Goal: Task Accomplishment & Management: Use online tool/utility

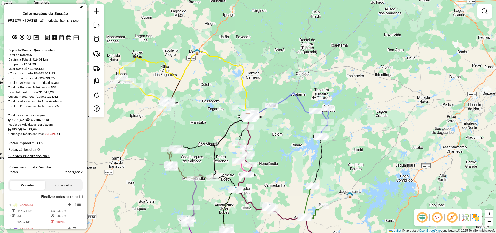
scroll to position [62, 0]
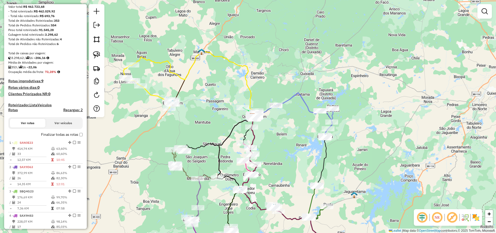
drag, startPoint x: 207, startPoint y: 88, endPoint x: 242, endPoint y: 86, distance: 34.7
click at [255, 82] on div "Janela de atendimento Grade de atendimento Capacidade Transportadoras Veículos …" at bounding box center [248, 116] width 496 height 233
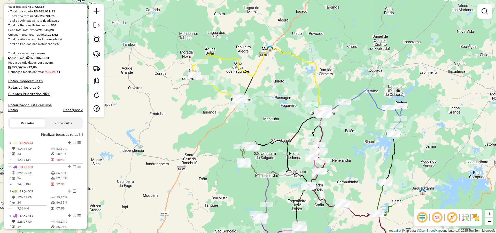
drag, startPoint x: 202, startPoint y: 94, endPoint x: 215, endPoint y: 102, distance: 15.0
click at [208, 99] on div "Janela de atendimento Grade de atendimento Capacidade Transportadoras Veículos …" at bounding box center [248, 116] width 496 height 233
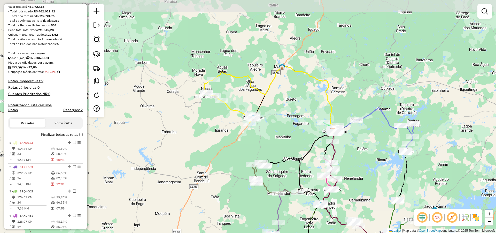
drag, startPoint x: 225, startPoint y: 106, endPoint x: 232, endPoint y: 112, distance: 8.9
click at [231, 112] on icon at bounding box center [229, 101] width 50 height 43
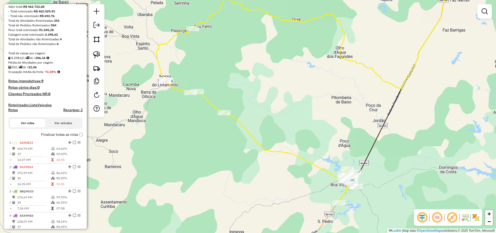
drag, startPoint x: 281, startPoint y: 133, endPoint x: 282, endPoint y: 109, distance: 23.5
click at [282, 109] on div "Janela de atendimento Grade de atendimento Capacidade Transportadoras Veículos …" at bounding box center [248, 116] width 496 height 233
select select "**********"
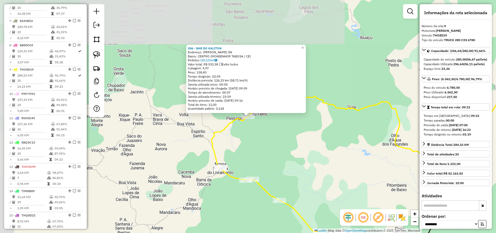
scroll to position [396, 0]
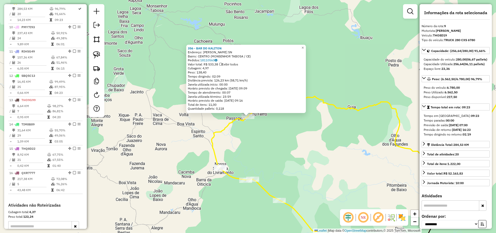
click at [292, 135] on div "356 - BAR DO KALITON Endereço: PAU FERRO SN Bairro: [GEOGRAPHIC_DATA] (MONSENHO…" at bounding box center [248, 116] width 496 height 233
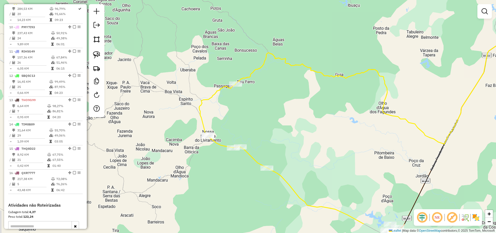
drag, startPoint x: 332, startPoint y: 151, endPoint x: 309, endPoint y: 66, distance: 88.3
click at [309, 67] on div "Janela de atendimento Grade de atendimento Capacidade Transportadoras Veículos …" at bounding box center [248, 116] width 496 height 233
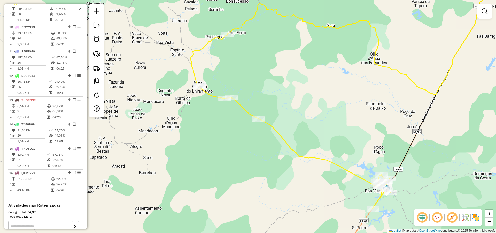
drag, startPoint x: 305, startPoint y: 92, endPoint x: 309, endPoint y: 100, distance: 8.8
click at [308, 99] on div "Janela de atendimento Grade de atendimento Capacidade Transportadoras Veículos …" at bounding box center [248, 116] width 496 height 233
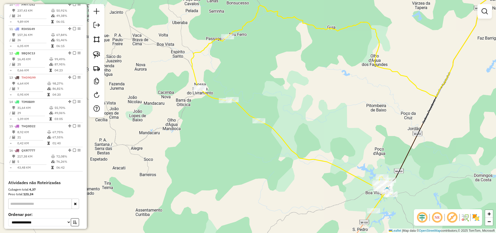
scroll to position [427, 0]
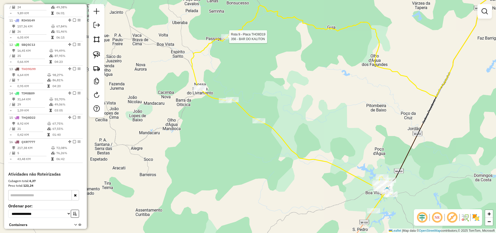
select select "**********"
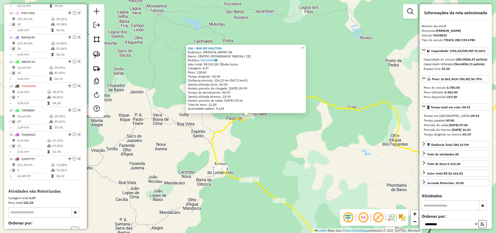
scroll to position [396, 0]
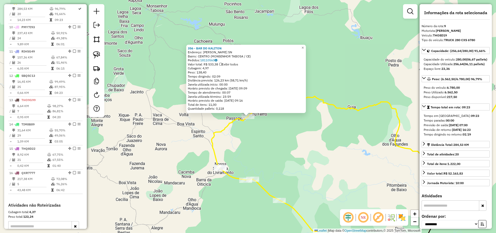
click at [259, 141] on div "356 - BAR DO KALITON Endereço: PAU FERRO SN Bairro: [GEOGRAPHIC_DATA] (MONSENHO…" at bounding box center [248, 116] width 496 height 233
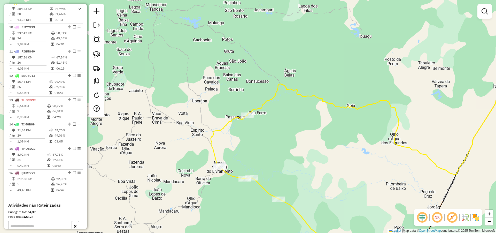
drag, startPoint x: 255, startPoint y: 146, endPoint x: 250, endPoint y: 129, distance: 18.4
click at [254, 143] on div "Janela de atendimento Grade de atendimento Capacidade Transportadoras Veículos …" at bounding box center [248, 116] width 496 height 233
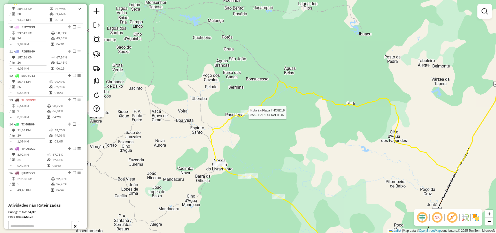
select select "**********"
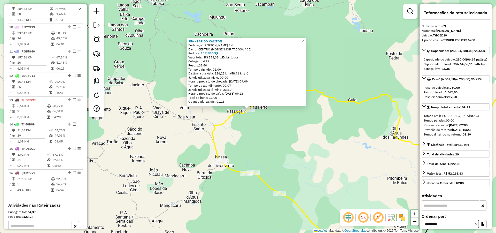
drag, startPoint x: 262, startPoint y: 142, endPoint x: 263, endPoint y: 126, distance: 16.8
click at [263, 126] on div "356 - BAR DO KALITON Endereço: PAU FERRO SN Bairro: [GEOGRAPHIC_DATA] (MONSENHO…" at bounding box center [248, 116] width 496 height 233
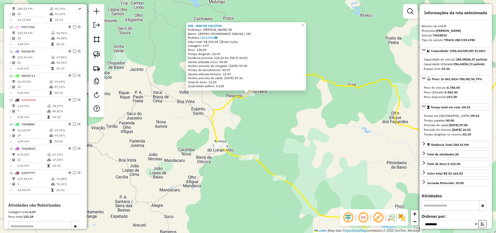
drag, startPoint x: 269, startPoint y: 141, endPoint x: 269, endPoint y: 134, distance: 6.5
click at [269, 135] on div "356 - BAR DO KALITON Endereço: PAU FERRO SN Bairro: [GEOGRAPHIC_DATA] (MONSENHO…" at bounding box center [248, 116] width 496 height 233
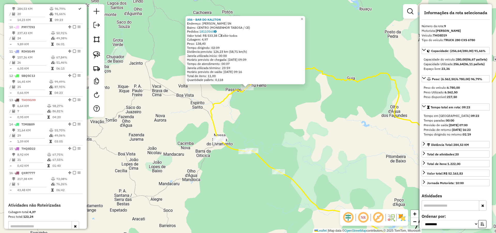
click at [269, 126] on div "356 - BAR DO KALITON Endereço: PAU FERRO SN Bairro: [GEOGRAPHIC_DATA] (MONSENHO…" at bounding box center [248, 116] width 496 height 233
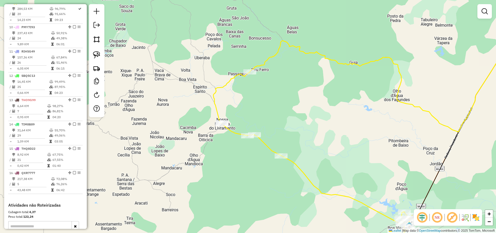
drag, startPoint x: 278, startPoint y: 132, endPoint x: 283, endPoint y: 109, distance: 23.4
click at [281, 113] on div "Janela de atendimento Grade de atendimento Capacidade Transportadoras Veículos …" at bounding box center [248, 116] width 496 height 233
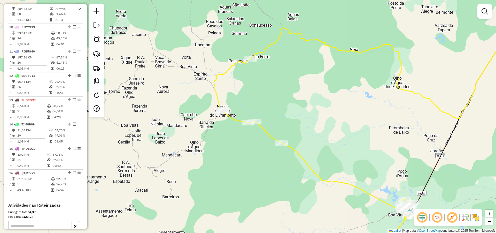
drag, startPoint x: 294, startPoint y: 107, endPoint x: 294, endPoint y: 104, distance: 2.8
click at [294, 105] on div "Janela de atendimento Grade de atendimento Capacidade Transportadoras Veículos …" at bounding box center [248, 116] width 496 height 233
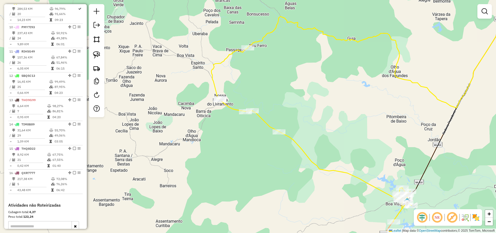
drag, startPoint x: 335, startPoint y: 141, endPoint x: 333, endPoint y: 132, distance: 9.2
click at [333, 132] on div "Janela de atendimento Grade de atendimento Capacidade Transportadoras Veículos …" at bounding box center [248, 116] width 496 height 233
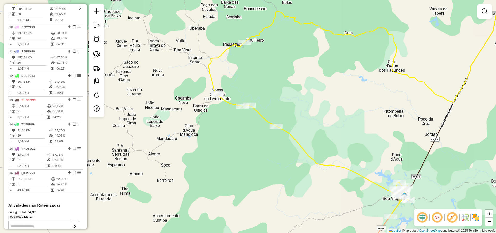
drag, startPoint x: 398, startPoint y: 171, endPoint x: 373, endPoint y: 134, distance: 45.1
click at [373, 134] on div "Rota 9 - Placa THO8D19 2320 - MERC [PERSON_NAME] de atendimento Grade de atendi…" at bounding box center [248, 116] width 496 height 233
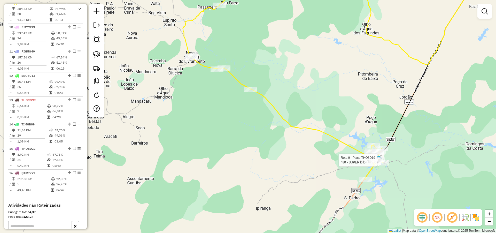
select select "**********"
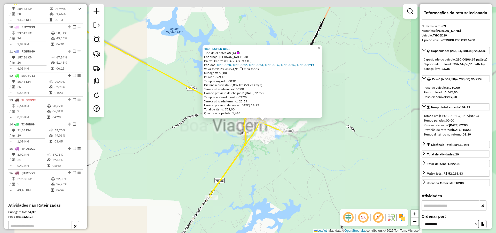
drag, startPoint x: 265, startPoint y: 144, endPoint x: 275, endPoint y: 151, distance: 11.6
click at [275, 150] on div "480 - SUPER DIDI Tipo de cliente: AS (A) Endereço: [PERSON_NAME] DE ARAUJO 38 B…" at bounding box center [248, 116] width 496 height 233
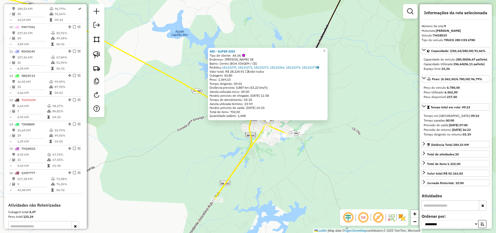
drag, startPoint x: 271, startPoint y: 149, endPoint x: 280, endPoint y: 151, distance: 8.7
click at [279, 151] on div "480 - SUPER DIDI Tipo de cliente: AS (A) Endereço: [PERSON_NAME] DE ARAUJO 38 B…" at bounding box center [248, 116] width 496 height 233
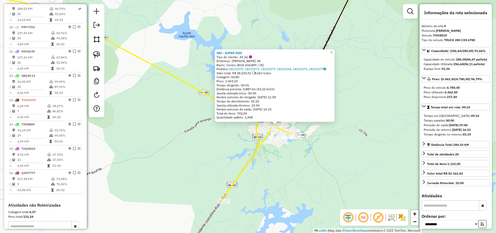
click at [276, 136] on div "480 - SUPER DIDI Tipo de cliente: AS (A) Endereço: [PERSON_NAME] DE ARAUJO 38 B…" at bounding box center [248, 116] width 496 height 233
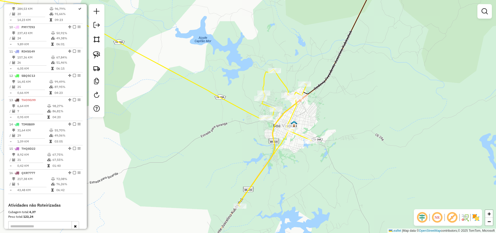
drag, startPoint x: 279, startPoint y: 137, endPoint x: 295, endPoint y: 141, distance: 16.9
click at [295, 141] on div "Janela de atendimento Grade de atendimento Capacidade Transportadoras Veículos …" at bounding box center [248, 116] width 496 height 233
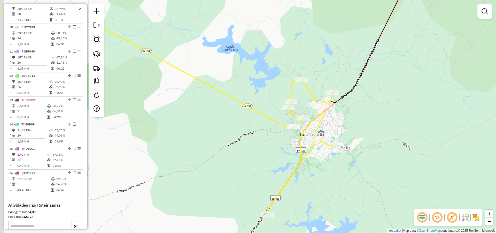
drag, startPoint x: 176, startPoint y: 140, endPoint x: 182, endPoint y: 141, distance: 6.0
click at [181, 141] on div "Janela de atendimento Grade de atendimento Capacidade Transportadoras Veículos …" at bounding box center [248, 116] width 496 height 233
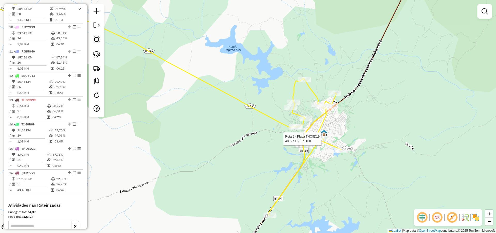
select select "**********"
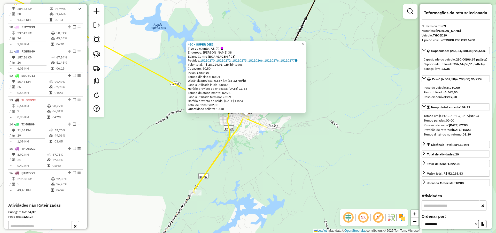
click at [276, 143] on div "480 - SUPER DIDI Tipo de cliente: AS (A) Endereço: [PERSON_NAME] DE ARAUJO 38 B…" at bounding box center [248, 116] width 496 height 233
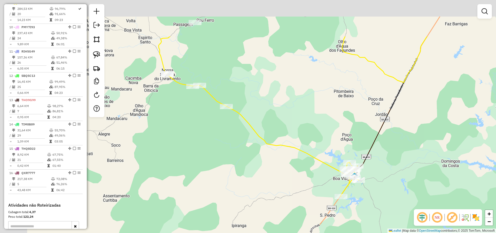
drag, startPoint x: 260, startPoint y: 93, endPoint x: 321, endPoint y: 124, distance: 68.7
click at [321, 124] on div "Janela de atendimento Grade de atendimento Capacidade Transportadoras Veículos …" at bounding box center [248, 116] width 496 height 233
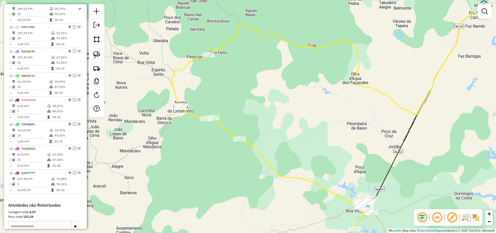
drag, startPoint x: 298, startPoint y: 85, endPoint x: 305, endPoint y: 107, distance: 23.4
click at [305, 107] on div "Janela de atendimento Grade de atendimento Capacidade Transportadoras Veículos …" at bounding box center [248, 116] width 496 height 233
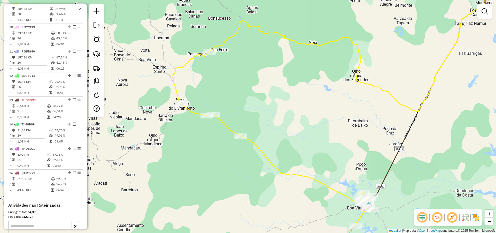
drag, startPoint x: 280, startPoint y: 92, endPoint x: 283, endPoint y: 83, distance: 10.3
click at [283, 83] on div "Janela de atendimento Grade de atendimento Capacidade Transportadoras Veículos …" at bounding box center [248, 116] width 496 height 233
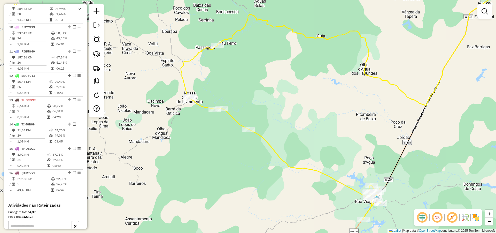
drag, startPoint x: 238, startPoint y: 70, endPoint x: 245, endPoint y: 76, distance: 9.3
click at [245, 76] on div "Janela de atendimento Grade de atendimento Capacidade Transportadoras Veículos …" at bounding box center [248, 116] width 496 height 233
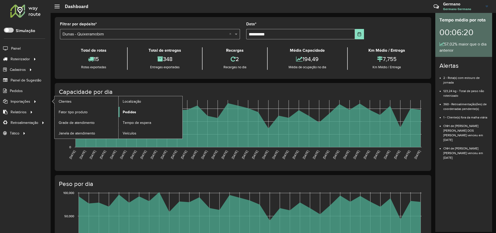
click at [125, 111] on span "Pedidos" at bounding box center [129, 111] width 13 height 5
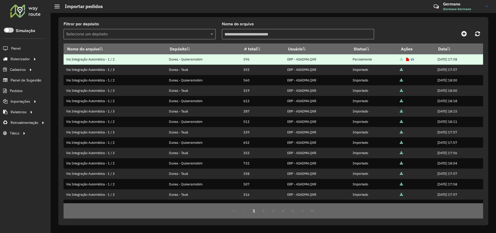
click at [410, 59] on icon at bounding box center [412, 59] width 4 height 3
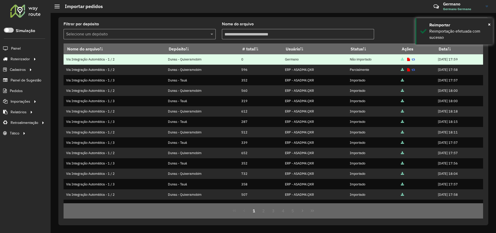
click at [407, 59] on icon at bounding box center [408, 59] width 3 height 3
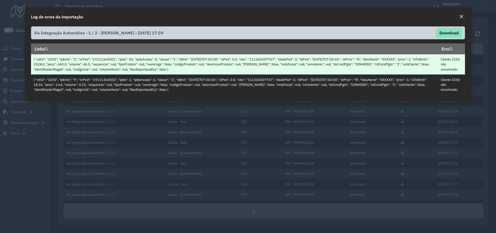
click at [458, 59] on td "Cliente 3250 não encontrado." at bounding box center [451, 64] width 27 height 20
click at [458, 58] on td "Cliente 3250 não encontrado." at bounding box center [451, 64] width 27 height 20
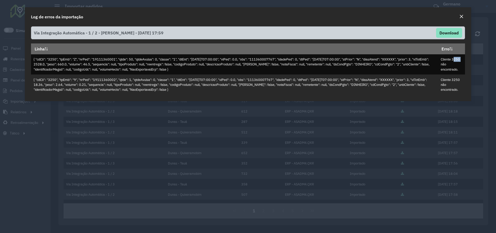
copy td "3250"
click at [462, 15] on em "Close" at bounding box center [461, 16] width 4 height 4
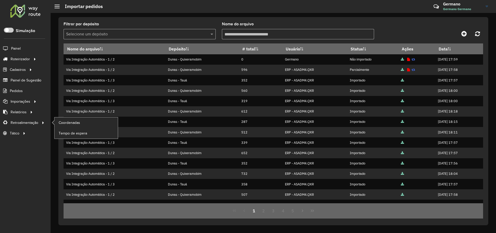
drag, startPoint x: 41, startPoint y: 123, endPoint x: 48, endPoint y: 123, distance: 7.2
click at [41, 123] on div at bounding box center [42, 122] width 8 height 5
click at [76, 122] on span "Coordenadas" at bounding box center [70, 122] width 22 height 5
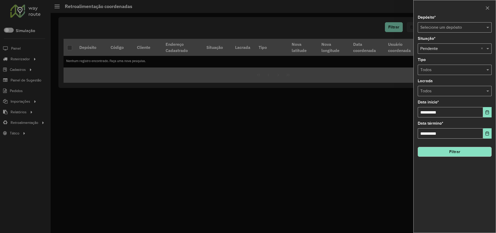
click at [462, 29] on input "text" at bounding box center [449, 28] width 58 height 6
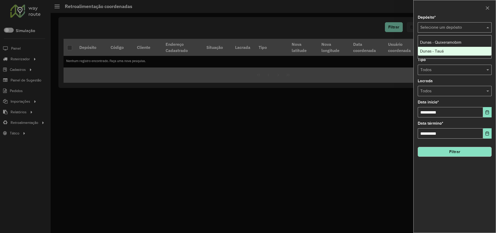
click at [435, 49] on span "Dunas - Tauá" at bounding box center [432, 51] width 24 height 4
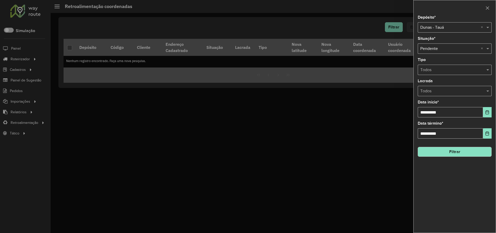
click at [464, 154] on button "Filtrar" at bounding box center [455, 152] width 74 height 10
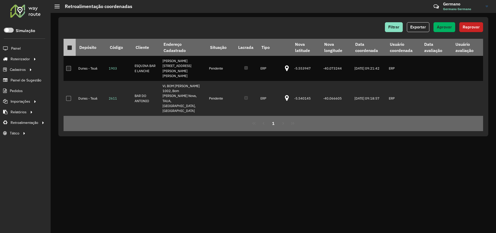
click at [70, 46] on div at bounding box center [69, 47] width 5 height 5
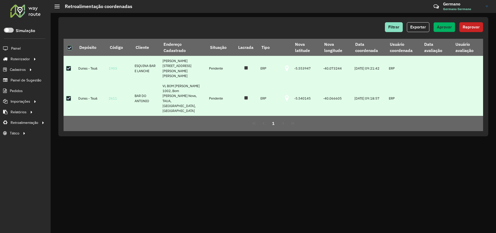
click at [439, 28] on span "Aprovar" at bounding box center [444, 27] width 15 height 4
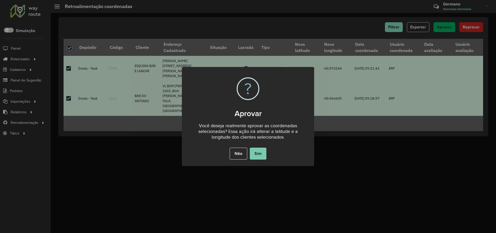
click at [264, 153] on button "Sim" at bounding box center [258, 153] width 17 height 12
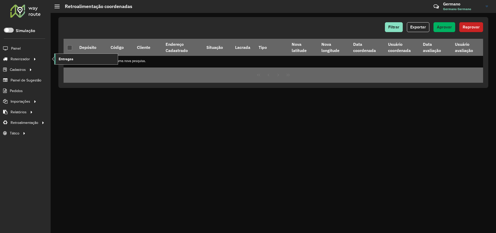
click at [66, 59] on span "Entregas" at bounding box center [66, 58] width 15 height 5
